Goal: Obtain resource: Download file/media

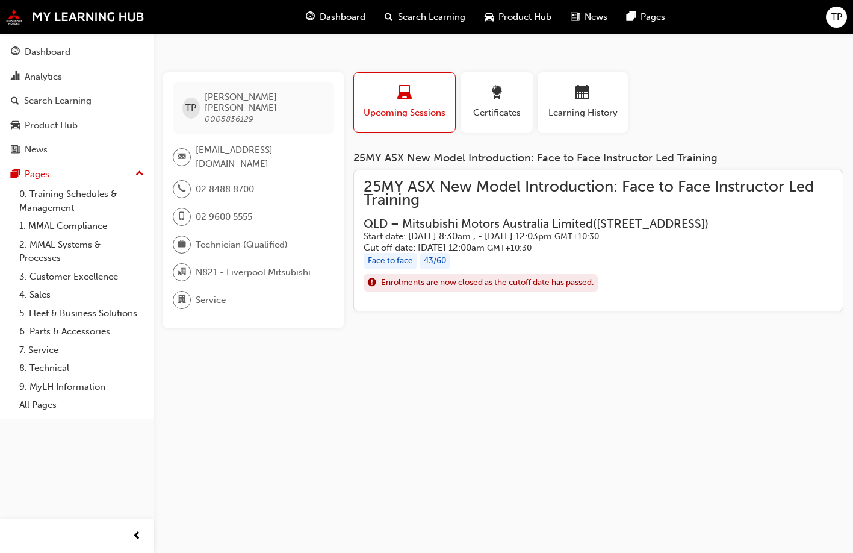
click at [548, 22] on span "Product Hub" at bounding box center [524, 17] width 53 height 14
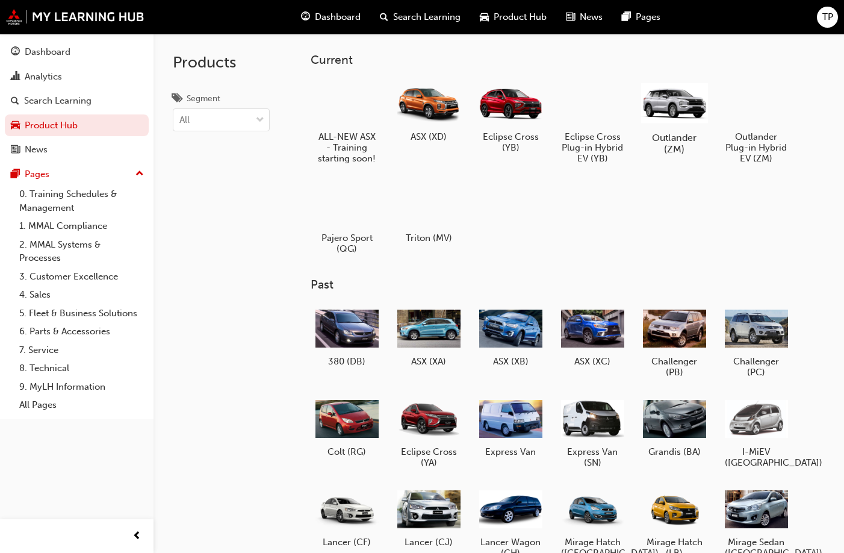
click at [702, 106] on div at bounding box center [674, 103] width 67 height 48
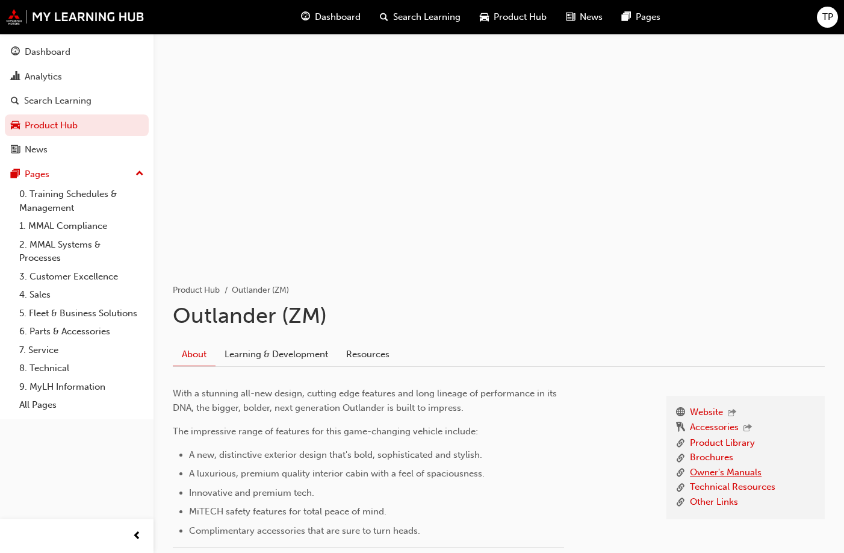
click at [705, 477] on link "Owner's Manuals" at bounding box center [726, 472] width 72 height 15
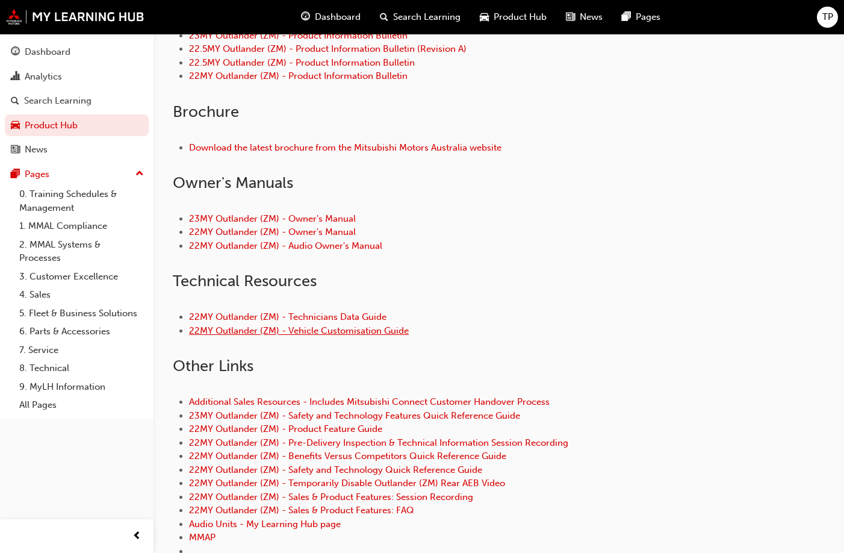
scroll to position [421, 0]
click at [262, 220] on link "23MY Outlander (ZM) - Owner's Manual" at bounding box center [272, 219] width 167 height 11
